Goal: Information Seeking & Learning: Learn about a topic

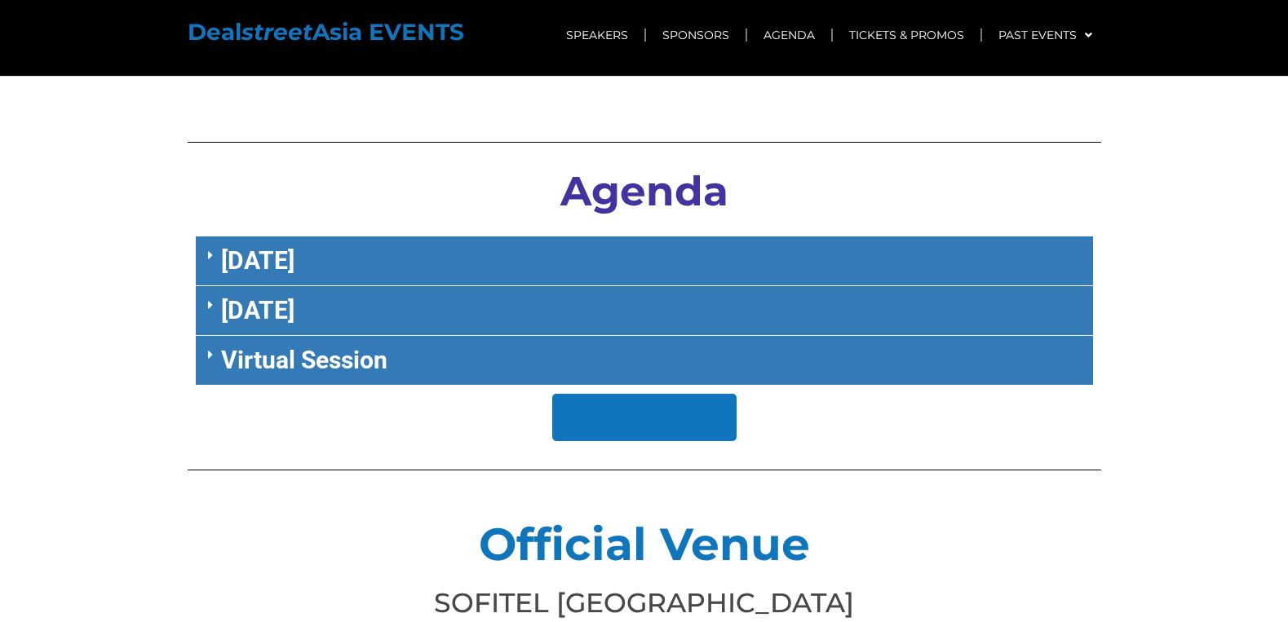
scroll to position [6732, 0]
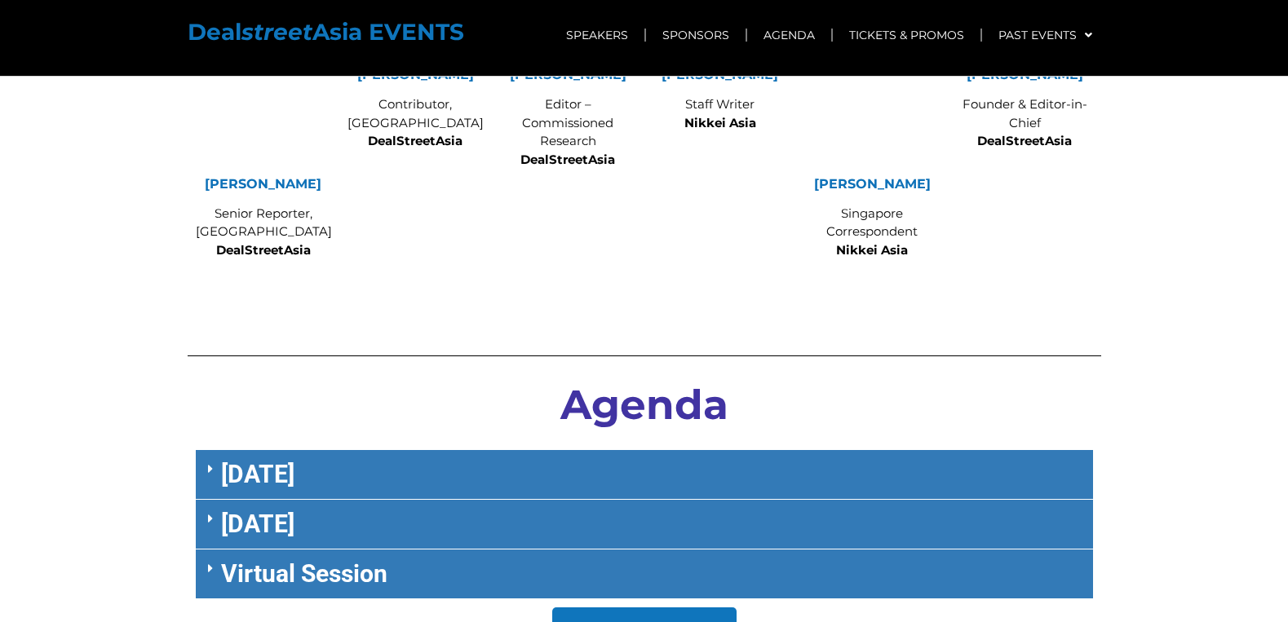
click at [294, 460] on link "September 27" at bounding box center [257, 474] width 73 height 29
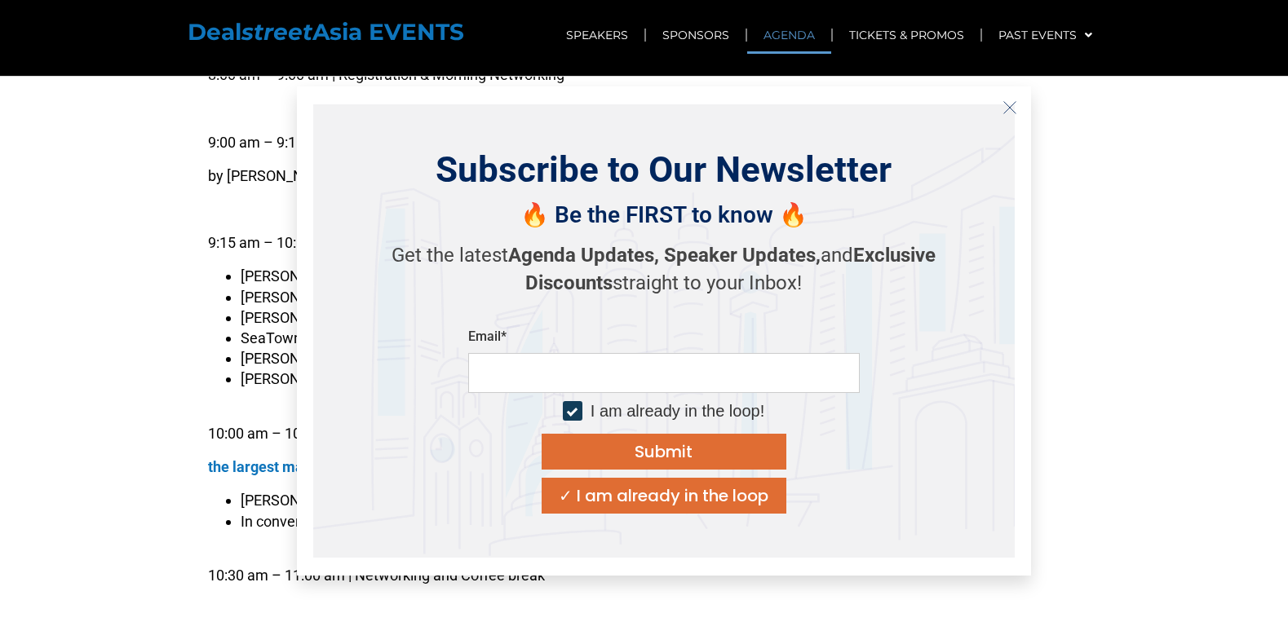
scroll to position [7180, 0]
click at [1004, 104] on icon "Close" at bounding box center [1010, 107] width 15 height 15
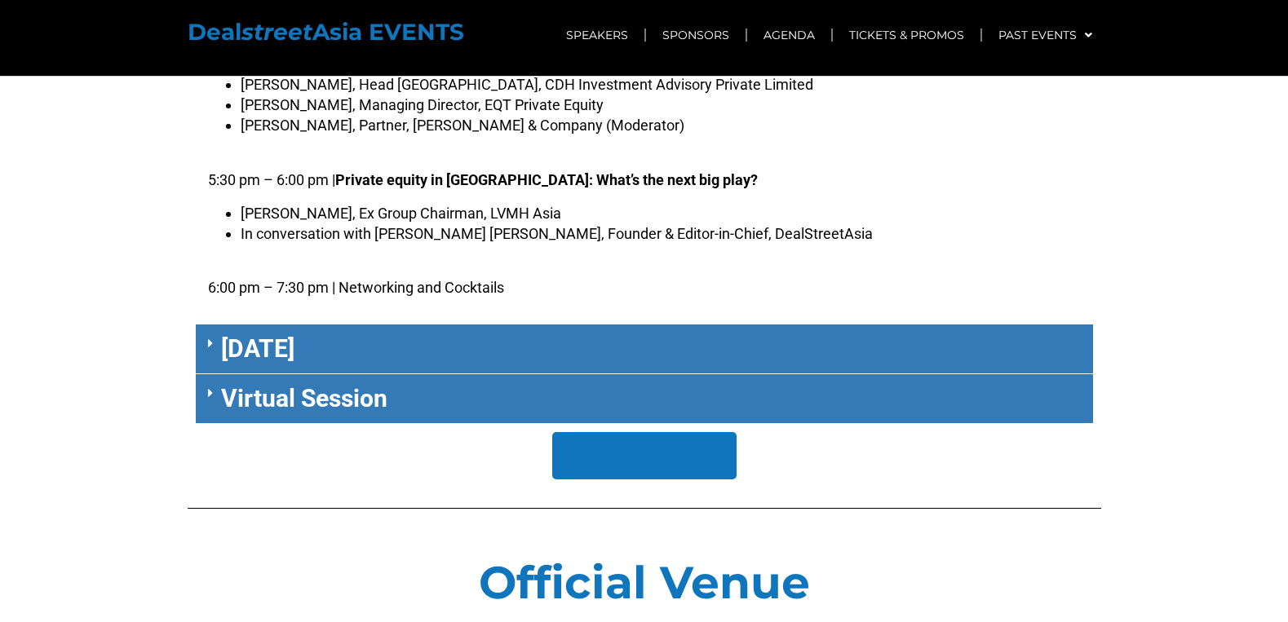
scroll to position [8950, 0]
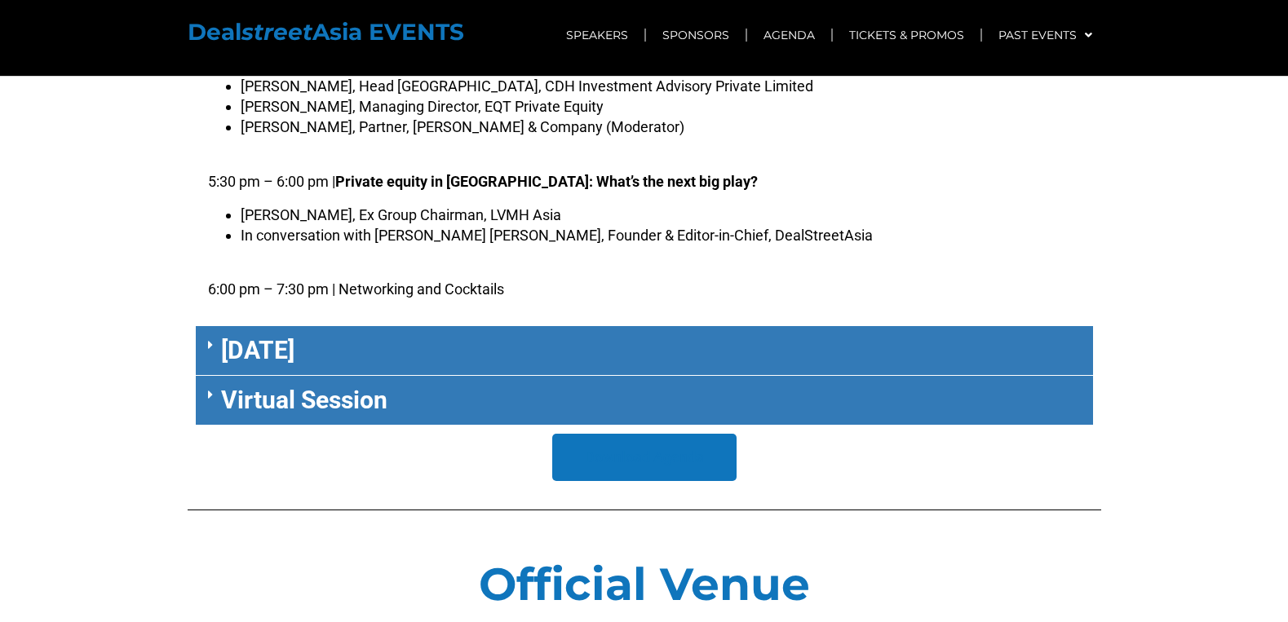
click at [732, 326] on div "September 28" at bounding box center [644, 351] width 897 height 50
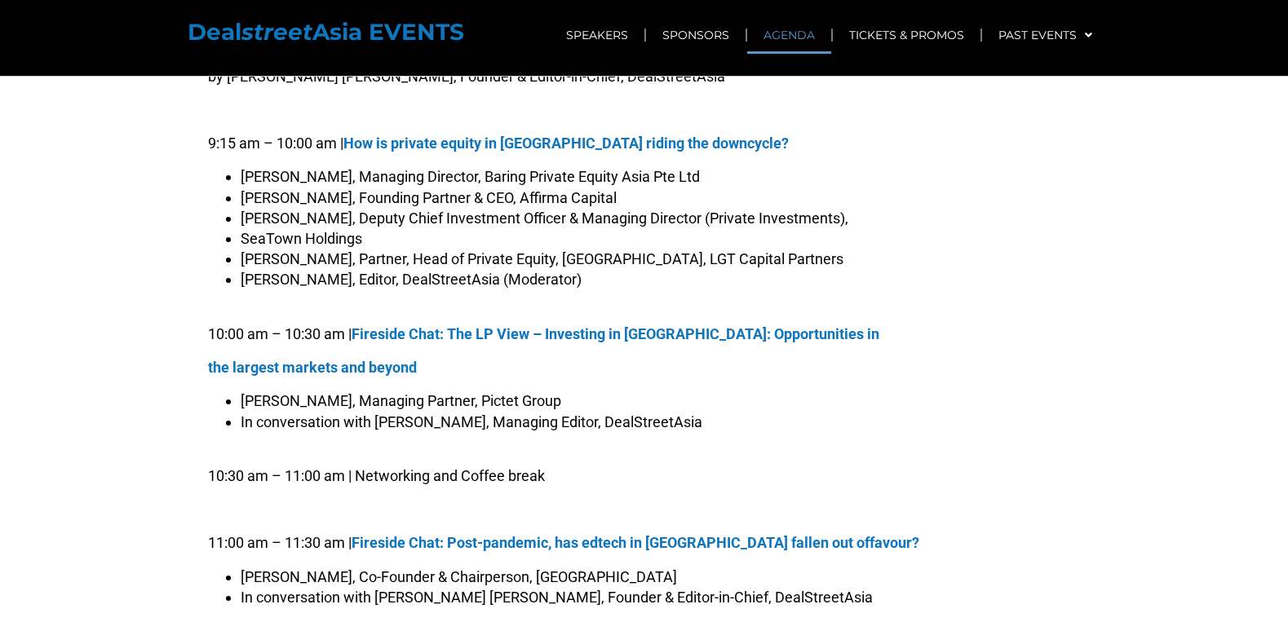
scroll to position [7235, 0]
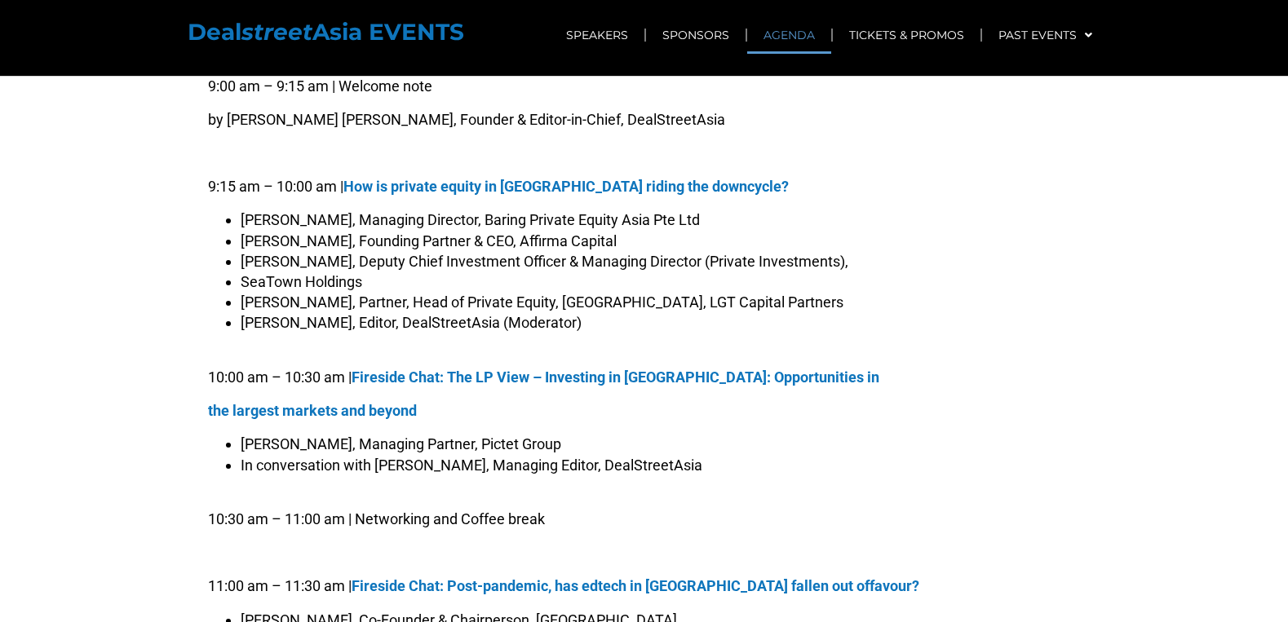
click at [549, 401] on p "the largest markets and beyond" at bounding box center [644, 411] width 873 height 20
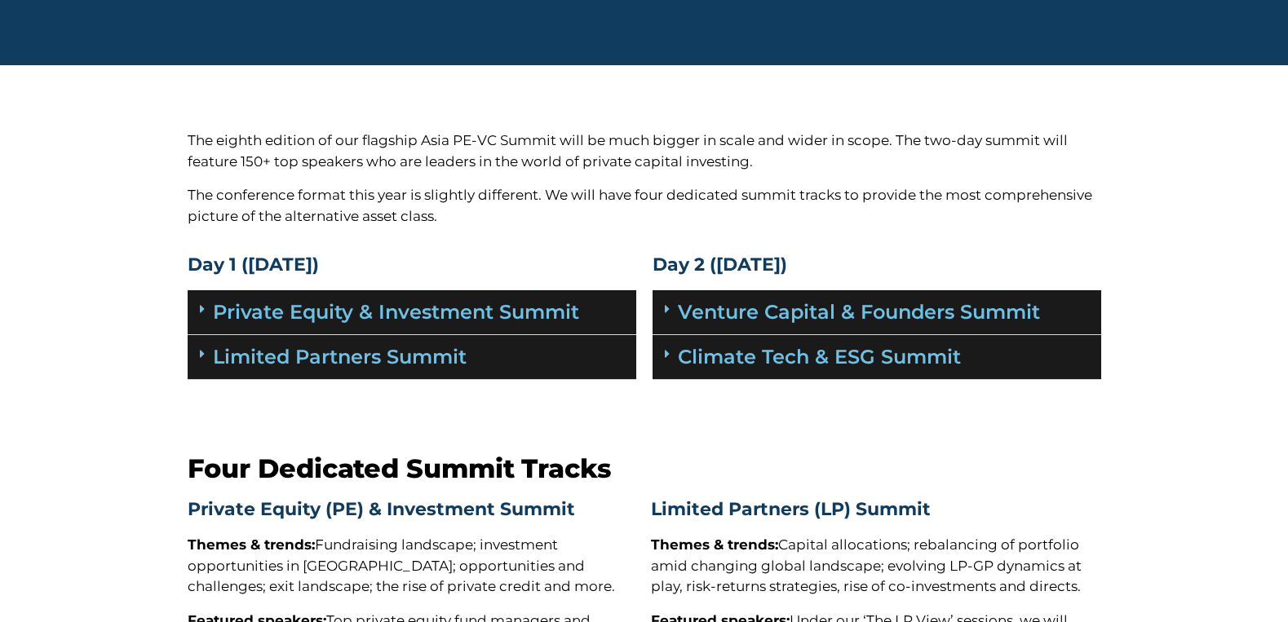
scroll to position [148, 0]
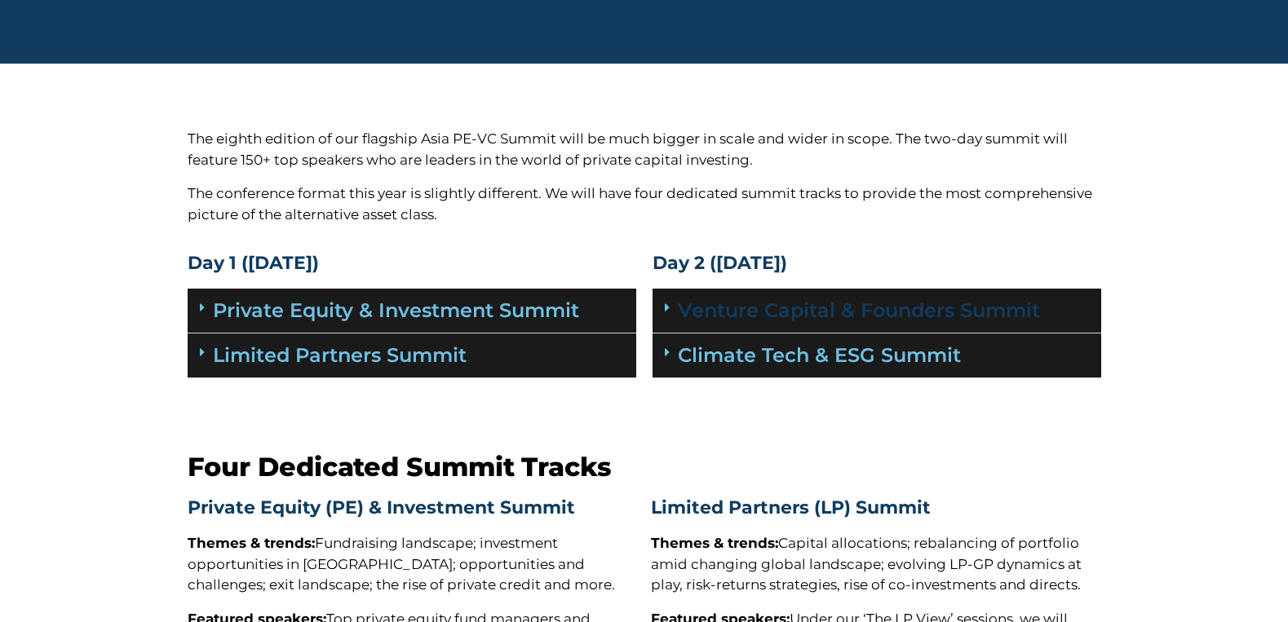
click at [703, 303] on link "Venture Capital & Founders​ Summit" at bounding box center [859, 311] width 362 height 24
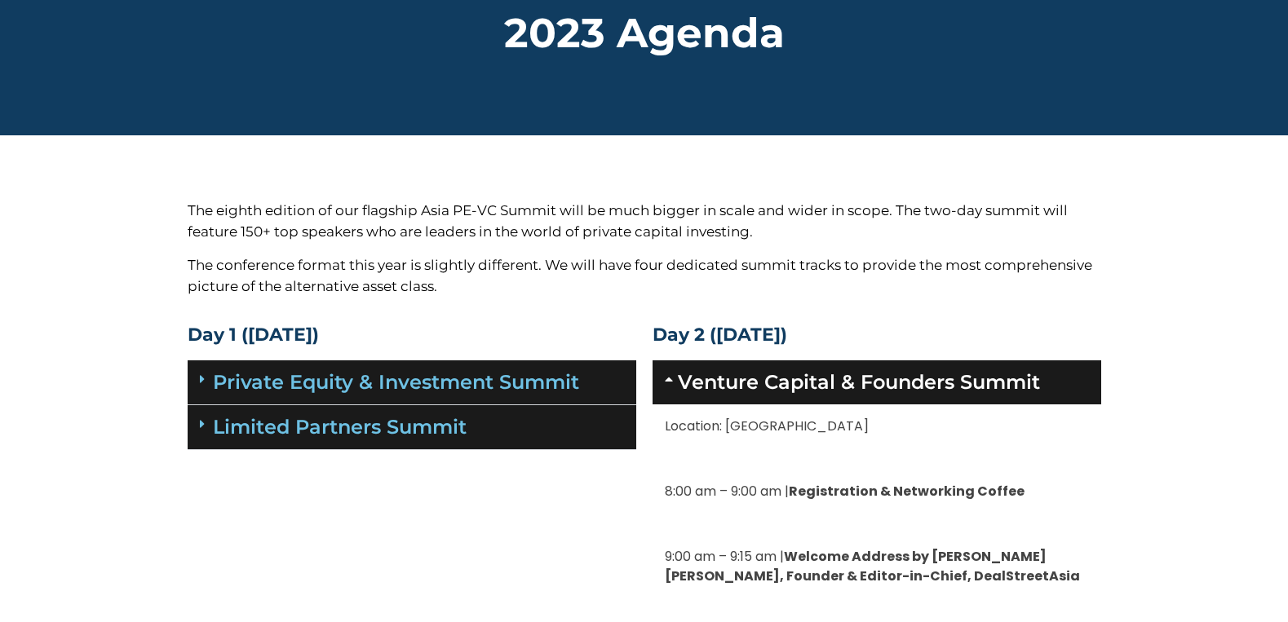
scroll to position [124, 0]
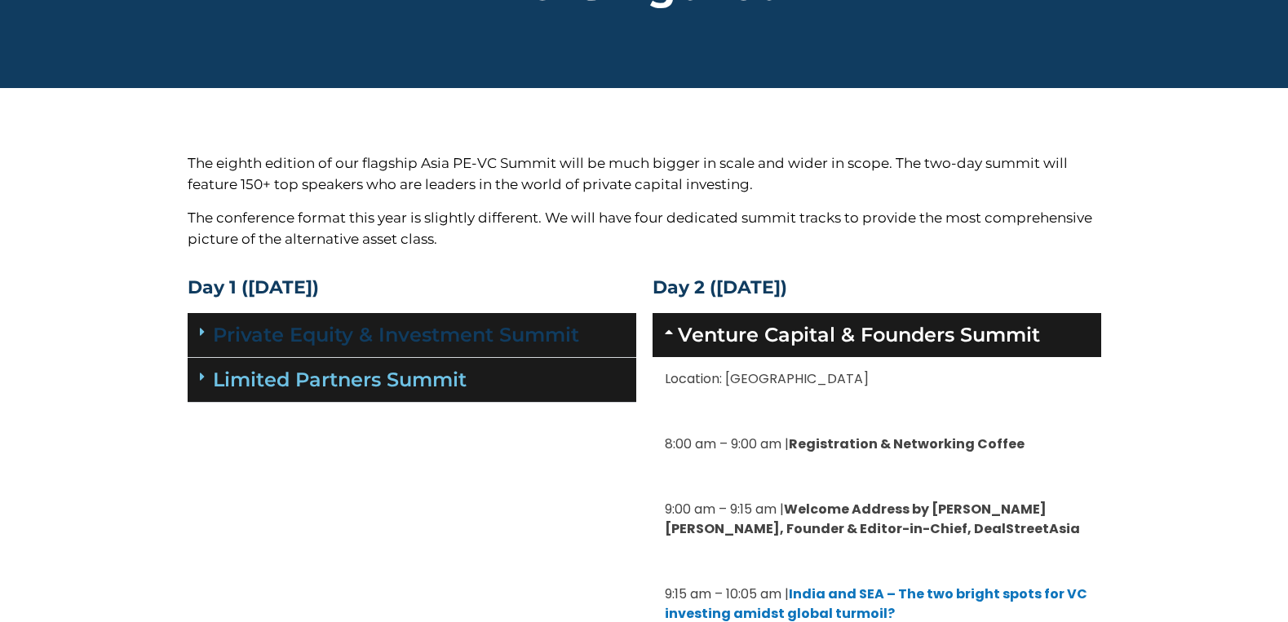
click at [405, 335] on link "Private Equity & Investment Summit" at bounding box center [396, 335] width 366 height 24
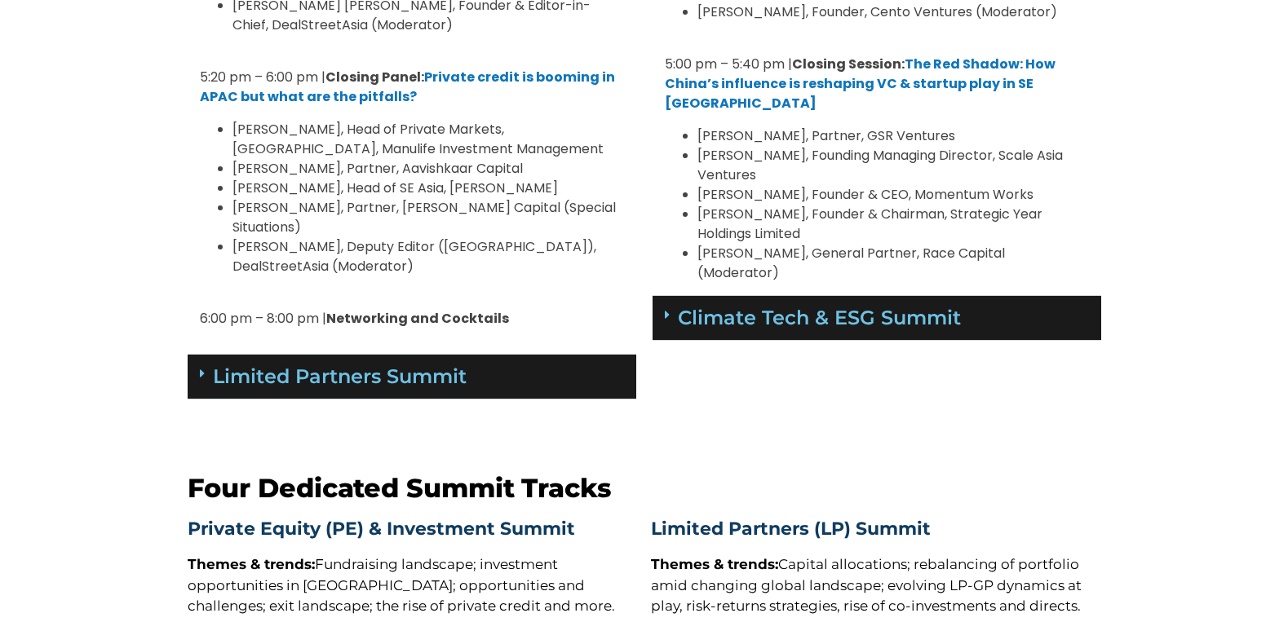
scroll to position [2836, 0]
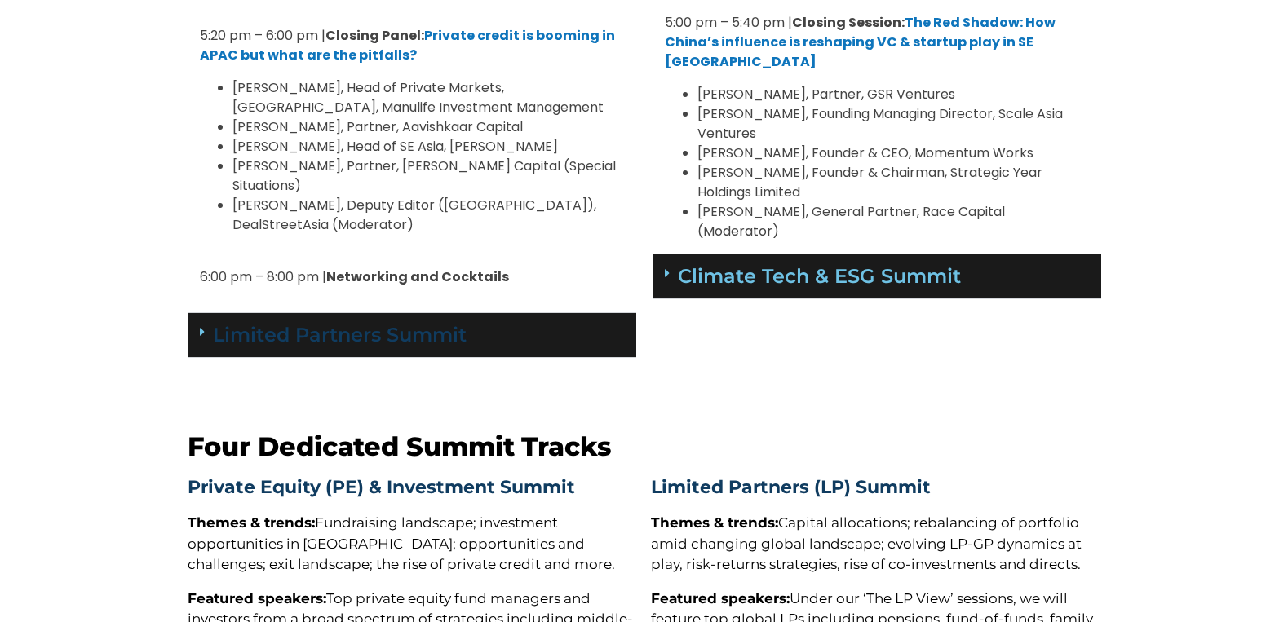
click at [427, 323] on link "Limited Partners Summit" at bounding box center [340, 335] width 254 height 24
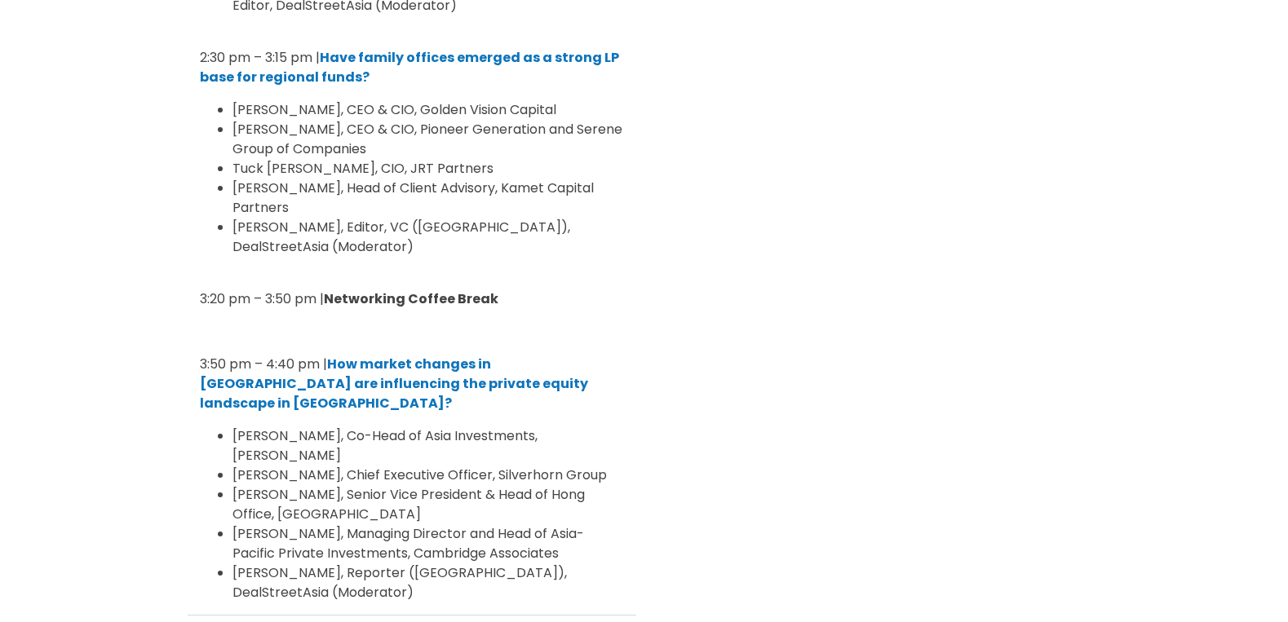
scroll to position [4225, 0]
